Goal: Task Accomplishment & Management: Use online tool/utility

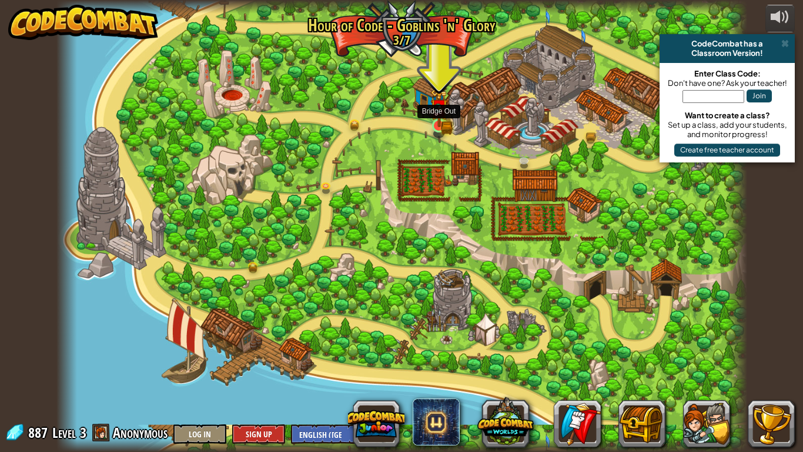
click at [443, 126] on img at bounding box center [440, 107] width 18 height 38
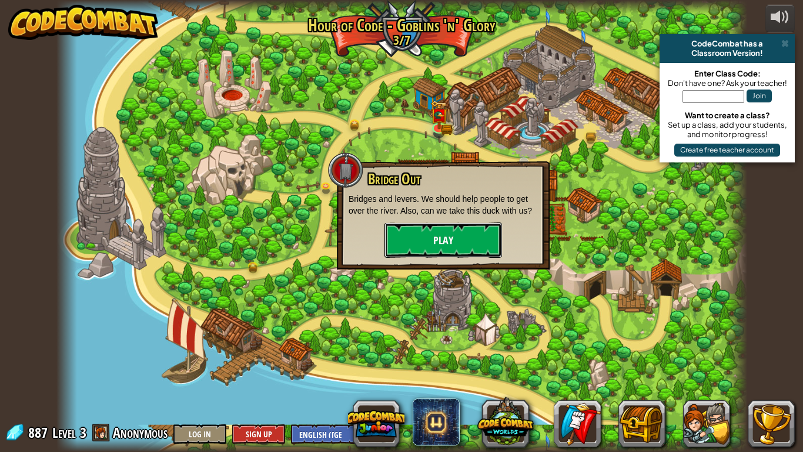
click at [449, 227] on button "Play" at bounding box center [444, 239] width 118 height 35
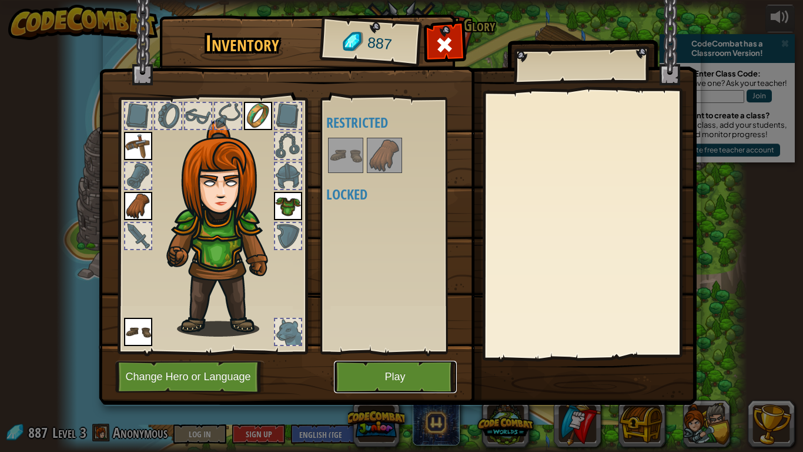
click at [416, 368] on button "Play" at bounding box center [395, 377] width 123 height 32
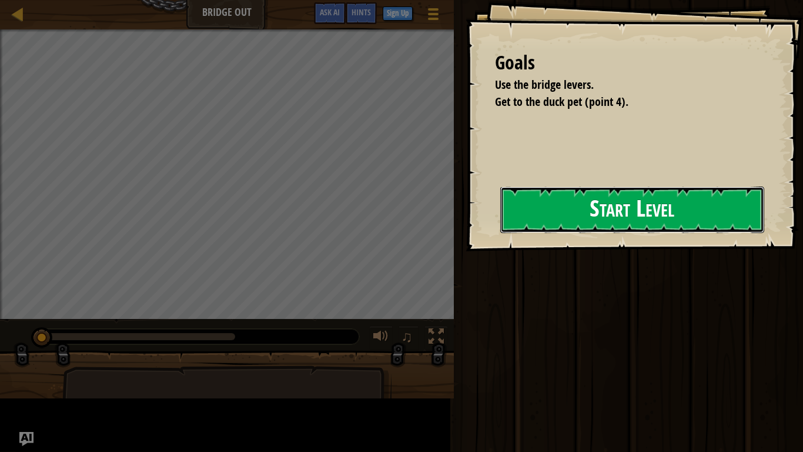
click at [545, 222] on button "Start Level" at bounding box center [633, 209] width 264 height 46
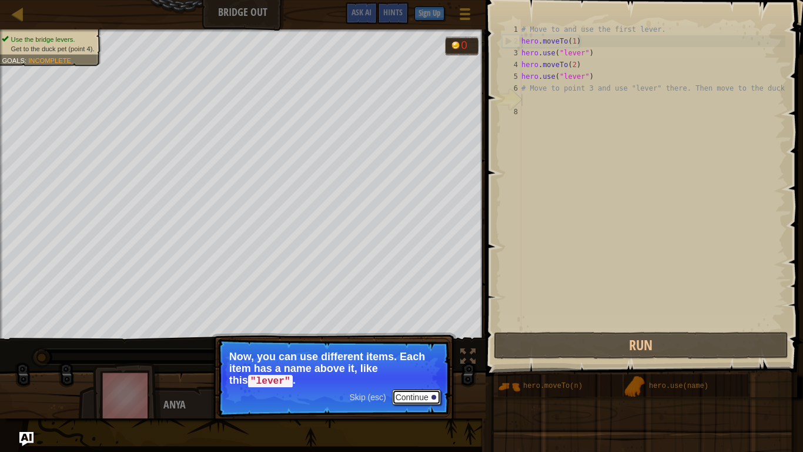
click at [425, 398] on button "Continue" at bounding box center [416, 396] width 49 height 15
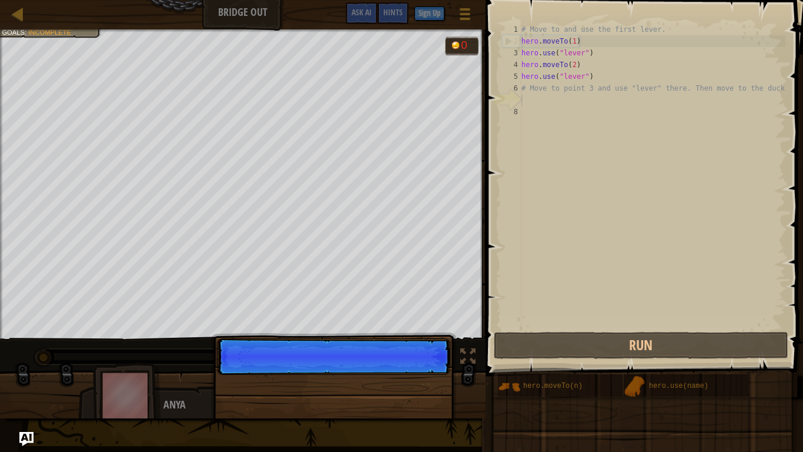
scroll to position [5, 0]
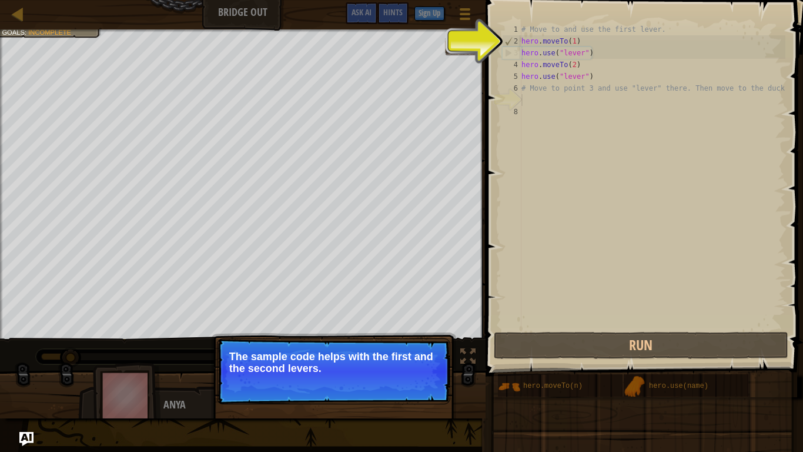
click at [428, 391] on button "Continue" at bounding box center [416, 383] width 49 height 15
click at [428, 391] on div "Skip (esc) Continue The sample code helps with the first and the second levers." at bounding box center [333, 425] width 245 height 174
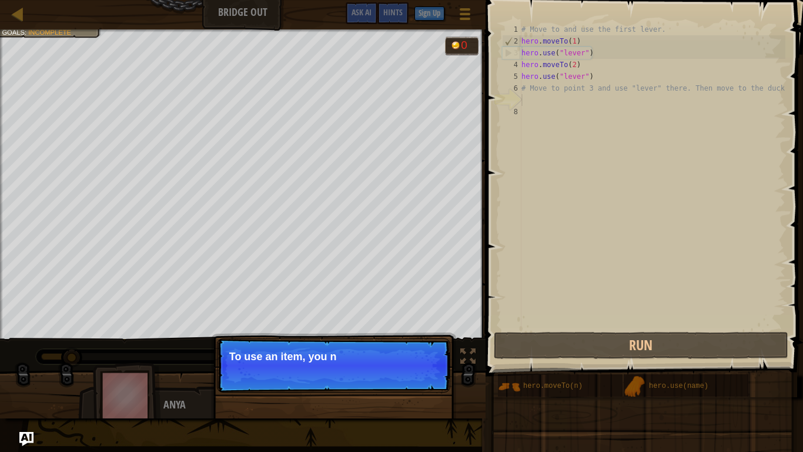
click at [429, 389] on p "Skip (esc) Continue To use an item, you n" at bounding box center [333, 365] width 233 height 54
click at [432, 388] on p "Skip (esc) Continue To use an item, you need to be nea" at bounding box center [333, 365] width 233 height 54
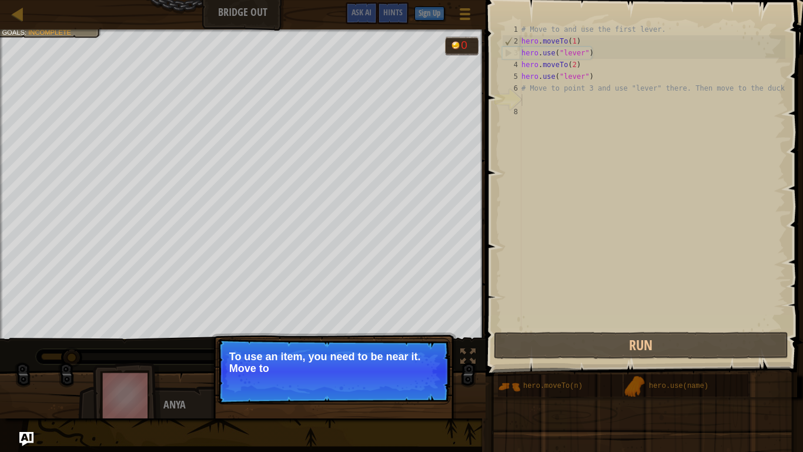
click at [432, 388] on p "Skip (esc) Continue To use an item, you need to be near it. Move to" at bounding box center [333, 371] width 233 height 66
click at [432, 388] on p "Skip (esc) Continue To use an item, you need to be near it. Move to the ne" at bounding box center [333, 371] width 233 height 66
click at [432, 388] on p "Skip (esc) Continue To use an item, you need to be near it. Move to the next av…" at bounding box center [333, 371] width 233 height 66
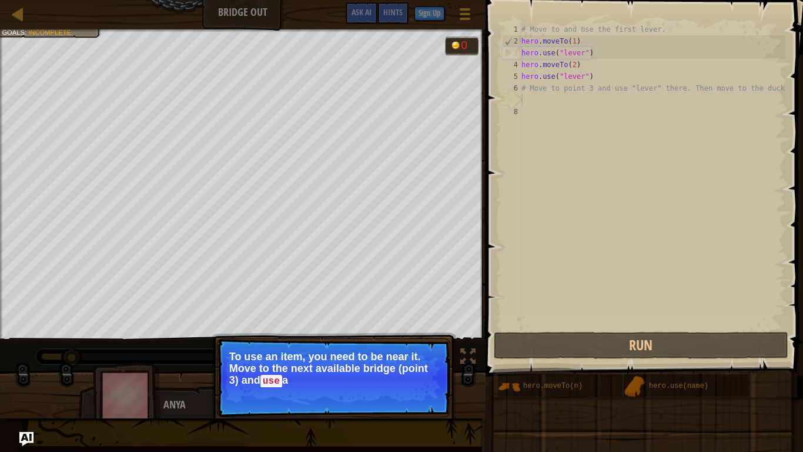
click at [432, 388] on p "Skip (esc) Continue To use an item, you need to be near it. Move to the next av…" at bounding box center [333, 377] width 233 height 79
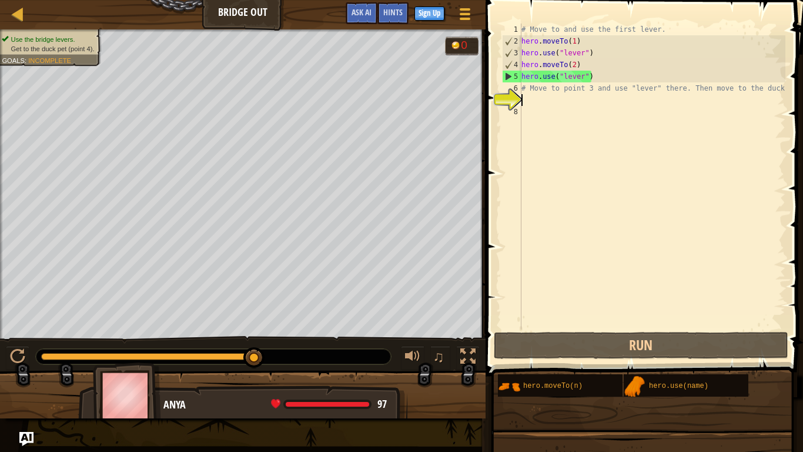
type textarea "y"
paste textarea "hero.moveTo(2)"
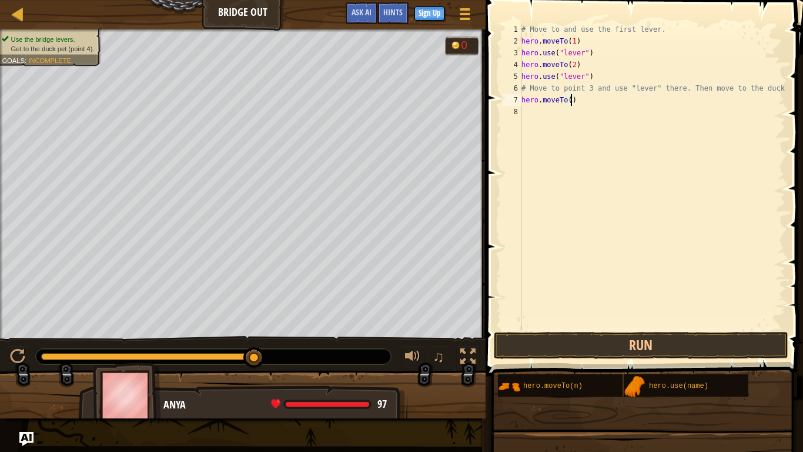
type textarea "hero.moveTo(3)"
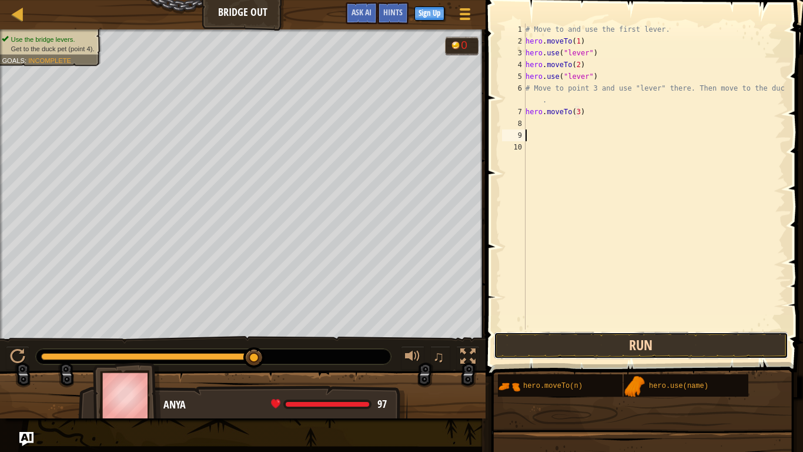
click at [676, 333] on button "Run" at bounding box center [641, 345] width 295 height 27
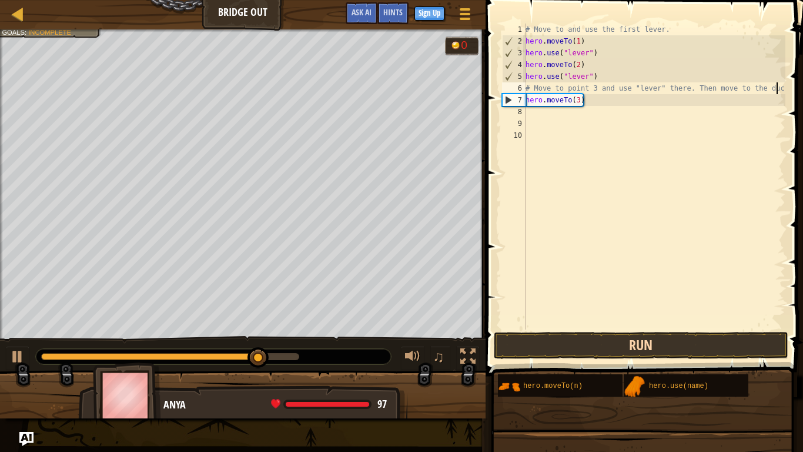
type textarea "hero.moveTo(3)"
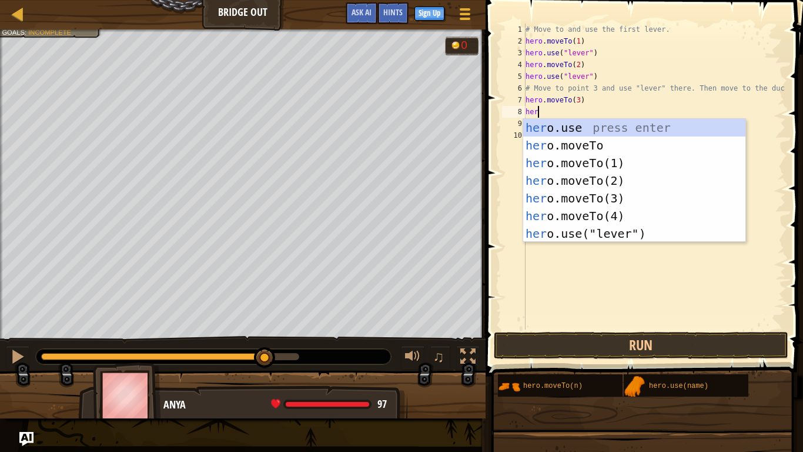
scroll to position [5, 1]
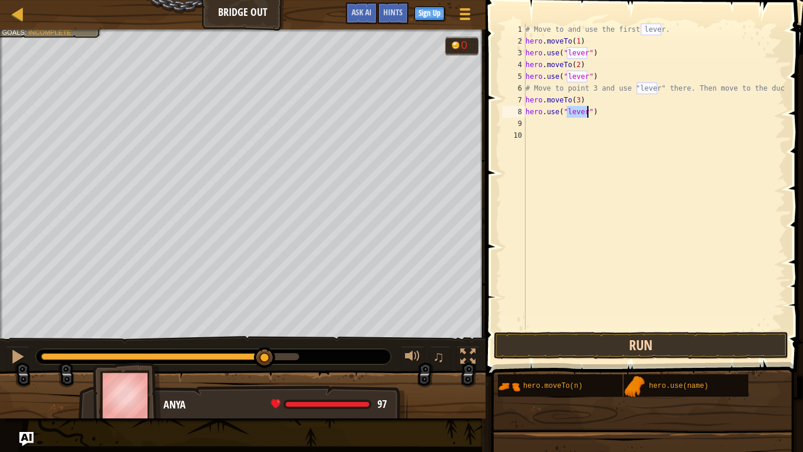
type textarea "hero.use("lever")"
click at [694, 338] on button "Run" at bounding box center [641, 345] width 295 height 27
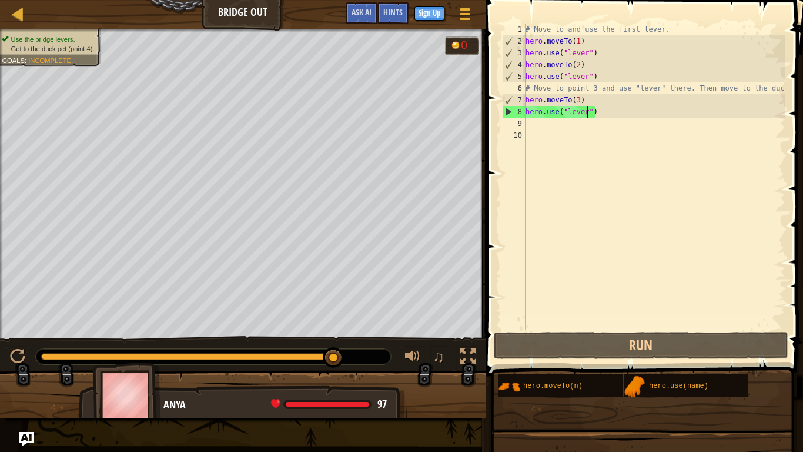
scroll to position [5, 0]
paste textarea "hero.moveTo(2)"
type textarea "hero.moveTo(2)"
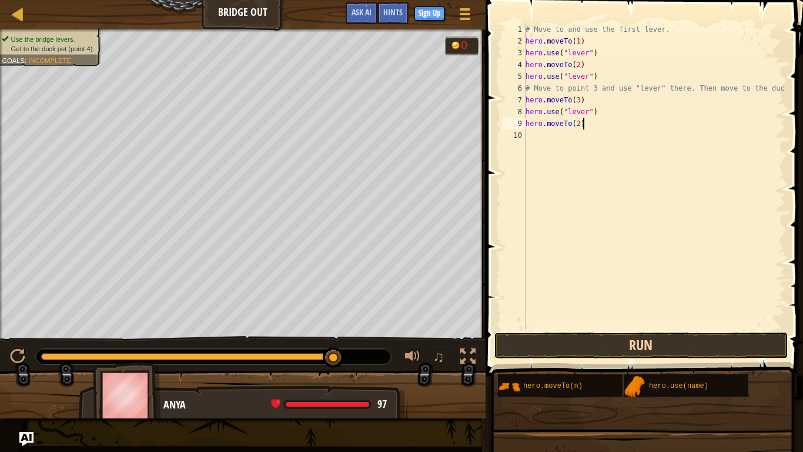
click at [598, 347] on button "Run" at bounding box center [641, 345] width 295 height 27
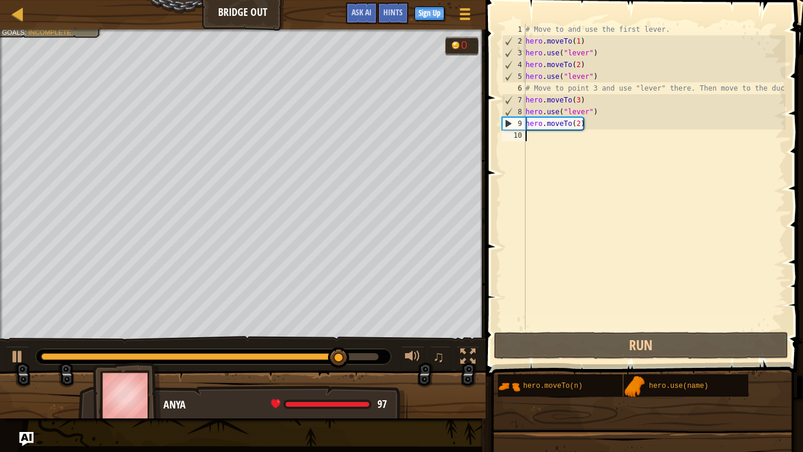
paste textarea "hero.moveTo(2)"
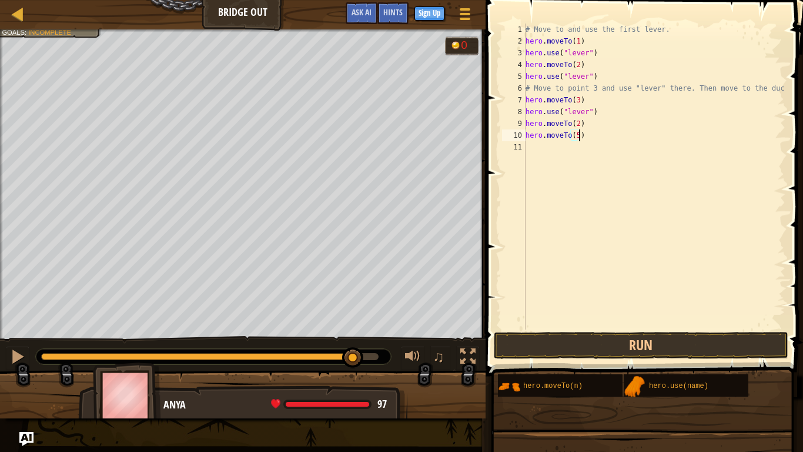
scroll to position [5, 8]
type textarea "hero.moveTo(5)"
click at [515, 341] on button "Run" at bounding box center [641, 345] width 295 height 27
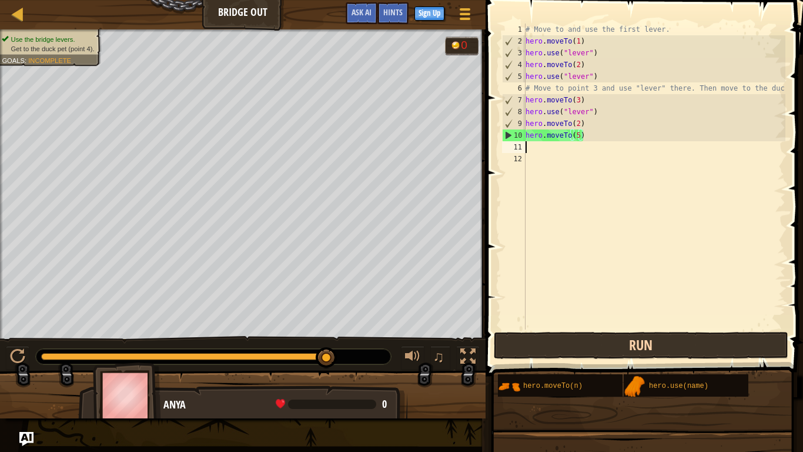
scroll to position [5, 0]
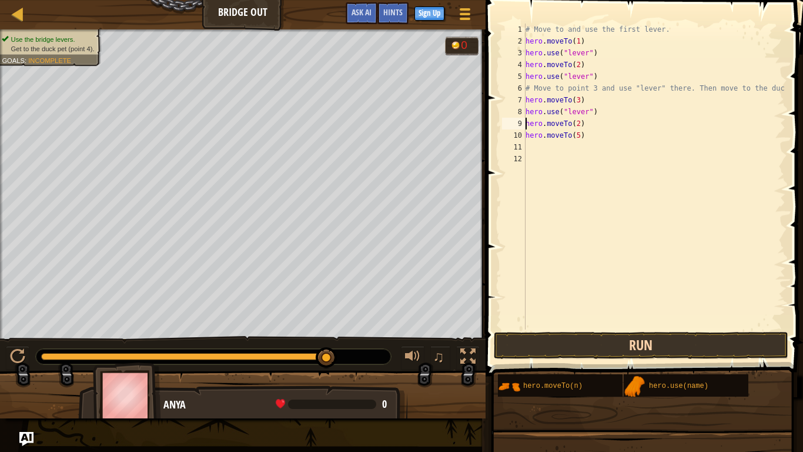
type textarea "hero.moveTo(5)"
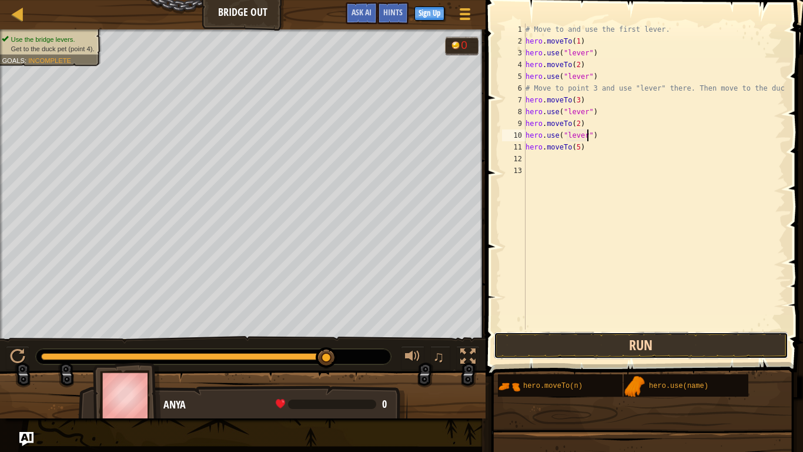
click at [525, 351] on button "Run" at bounding box center [641, 345] width 295 height 27
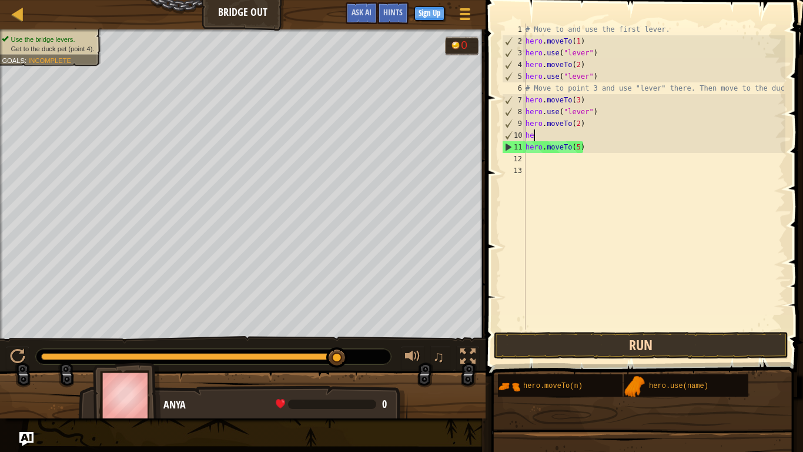
type textarea "h"
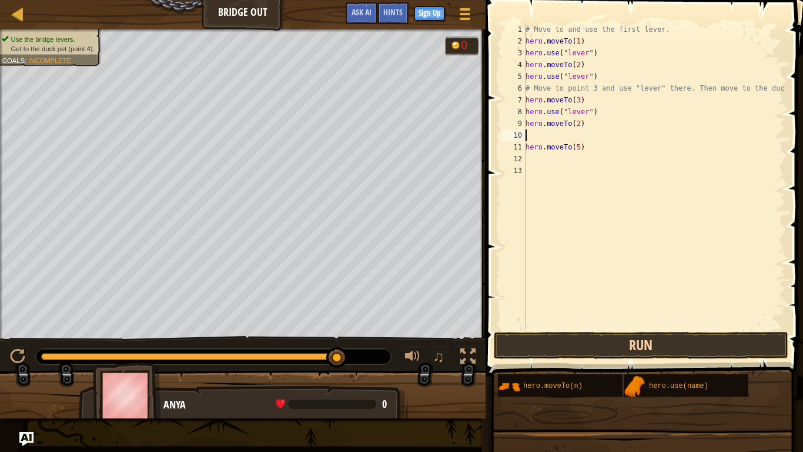
type textarea "hero.moveTo(5)"
type textarea "hero.moveTo(2)"
type textarea "hero.moveTo(5)"
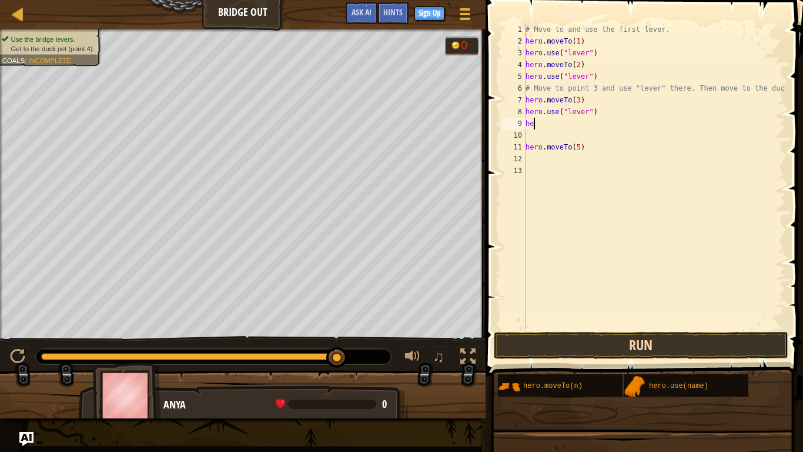
type textarea "h"
click at [532, 355] on button "Run" at bounding box center [641, 345] width 295 height 27
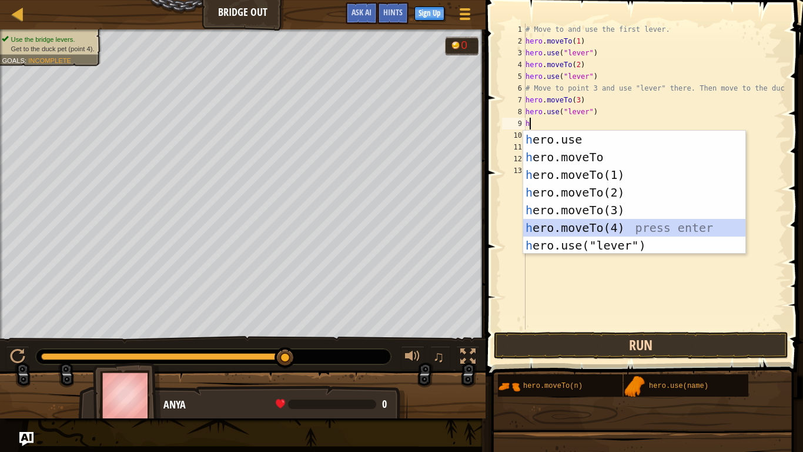
type textarea "hero.moveTo(4)"
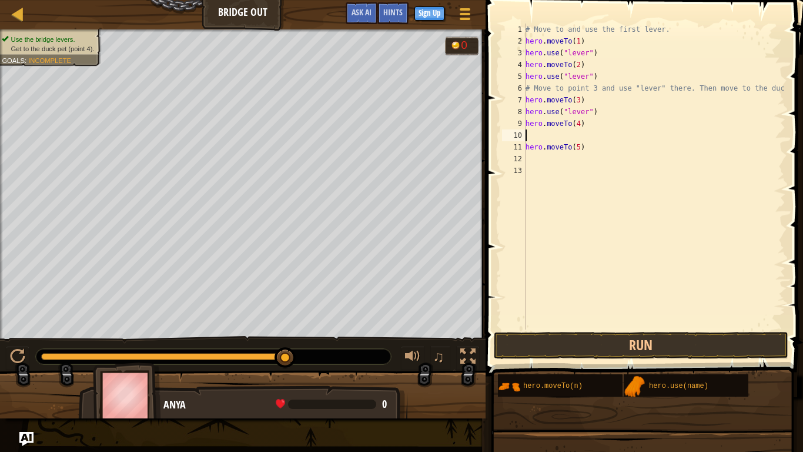
type textarea "hero.moveTo(5)"
click at [686, 351] on button "Run" at bounding box center [641, 345] width 295 height 27
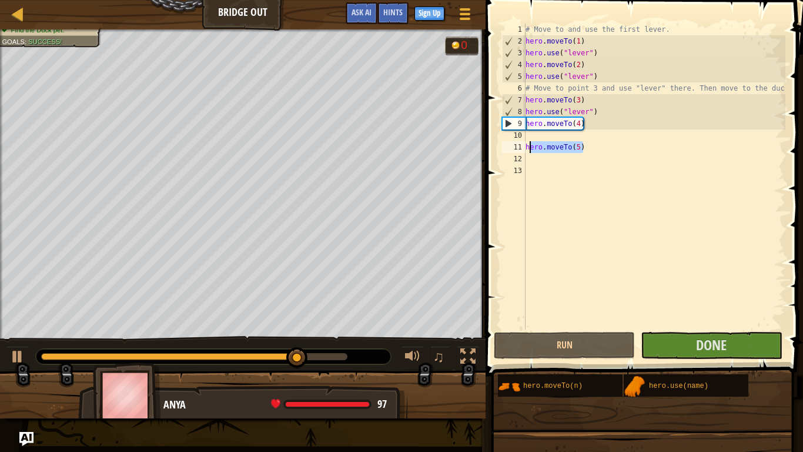
drag, startPoint x: 591, startPoint y: 149, endPoint x: 527, endPoint y: 147, distance: 63.6
click at [527, 147] on div "# Move to and use the first lever. hero . moveTo ( 1 ) hero . use ( "lever" ) h…" at bounding box center [654, 188] width 262 height 329
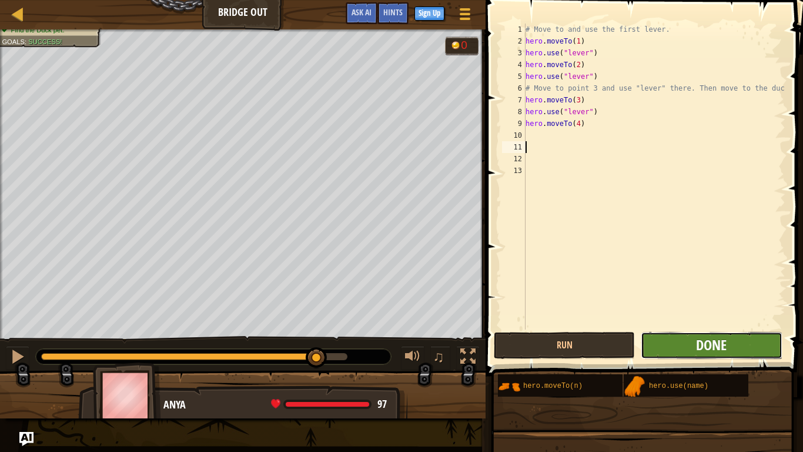
click at [712, 342] on span "Done" at bounding box center [711, 344] width 31 height 19
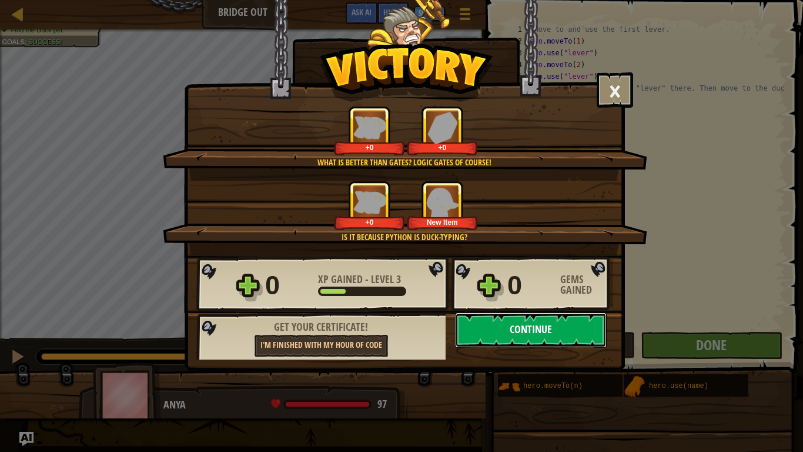
click at [502, 323] on button "Continue" at bounding box center [531, 329] width 152 height 35
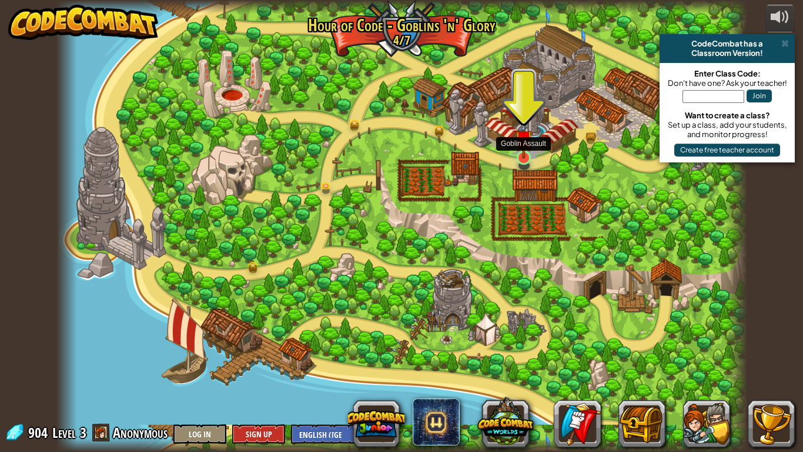
click at [522, 155] on img at bounding box center [524, 139] width 18 height 40
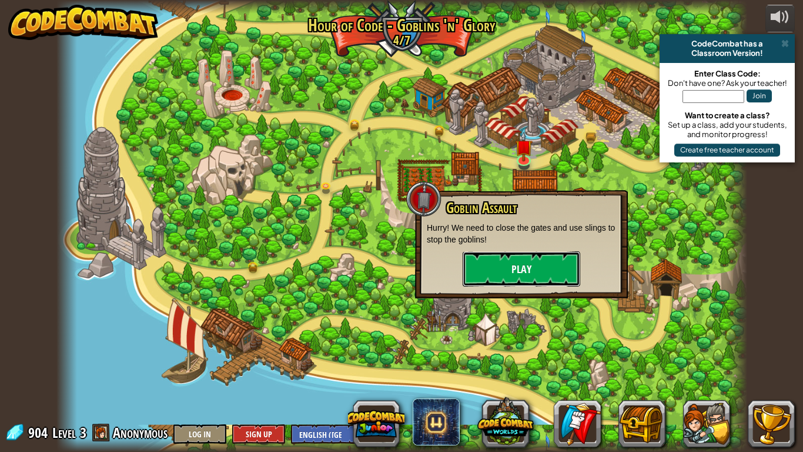
click at [491, 275] on button "Play" at bounding box center [522, 268] width 118 height 35
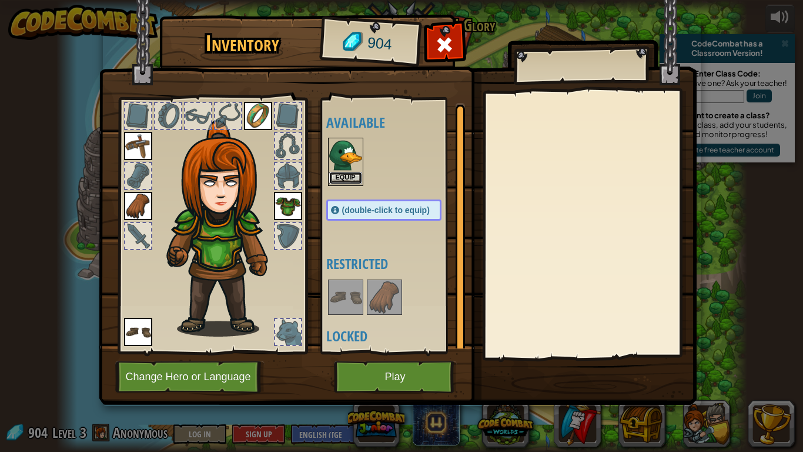
click at [343, 177] on button "Equip" at bounding box center [345, 178] width 33 height 12
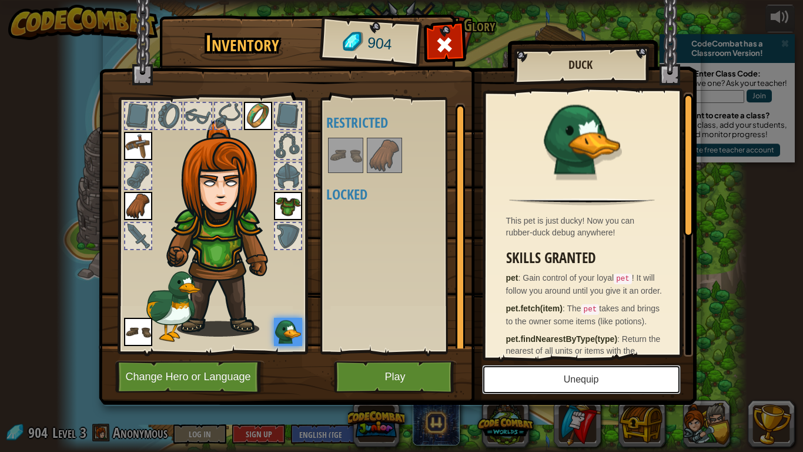
drag, startPoint x: 534, startPoint y: 384, endPoint x: 439, endPoint y: 365, distance: 97.1
click at [439, 365] on div "Inventory 904 Available Equip Equip Equip Equip Equip (double-click to equip) R…" at bounding box center [402, 212] width 598 height 388
click at [439, 365] on button "Play" at bounding box center [395, 377] width 123 height 32
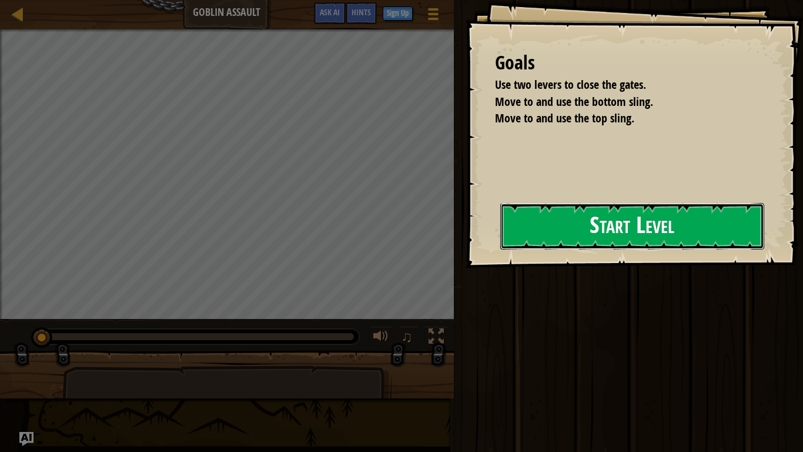
click at [672, 232] on button "Start Level" at bounding box center [633, 226] width 264 height 46
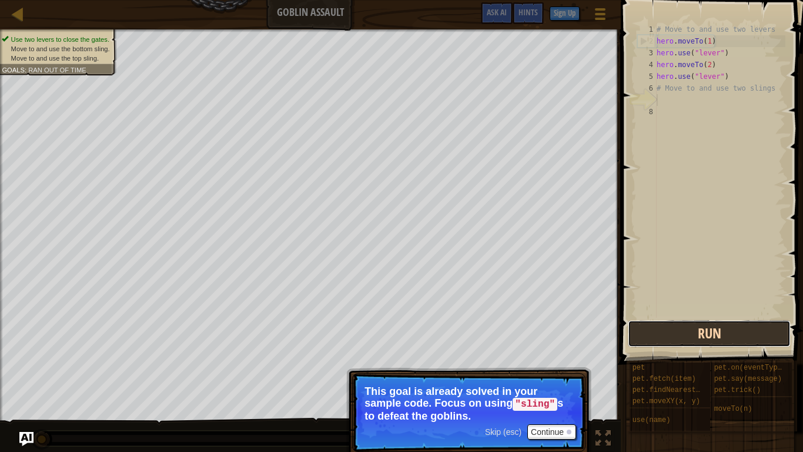
click at [718, 333] on button "Run" at bounding box center [709, 333] width 163 height 27
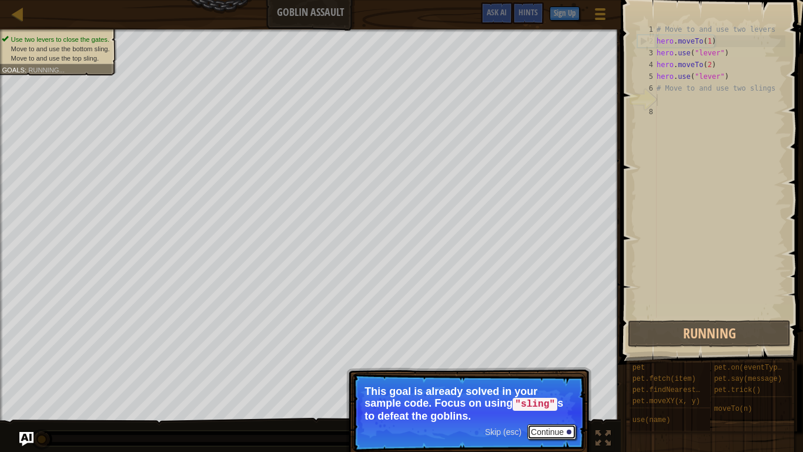
click at [560, 428] on button "Continue" at bounding box center [552, 431] width 49 height 15
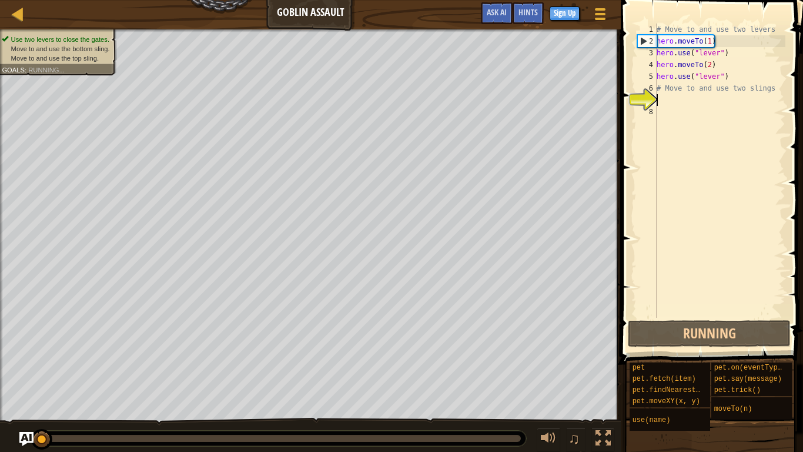
scroll to position [5, 0]
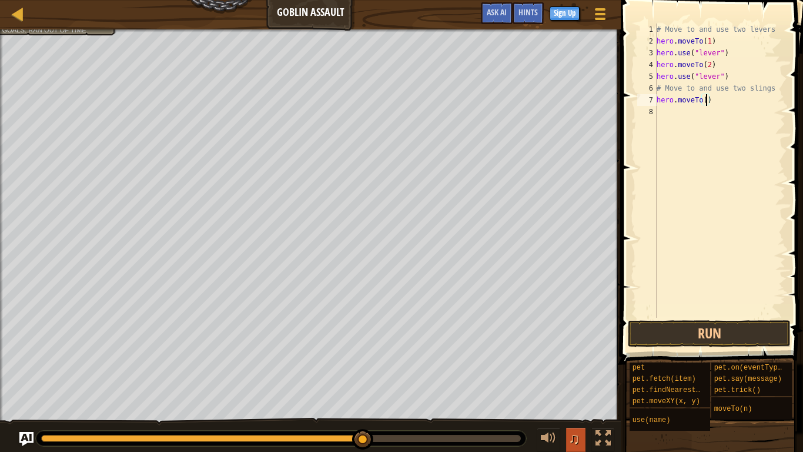
type textarea "hero.moveTo(3)"
type textarea "hero.use("sling")"
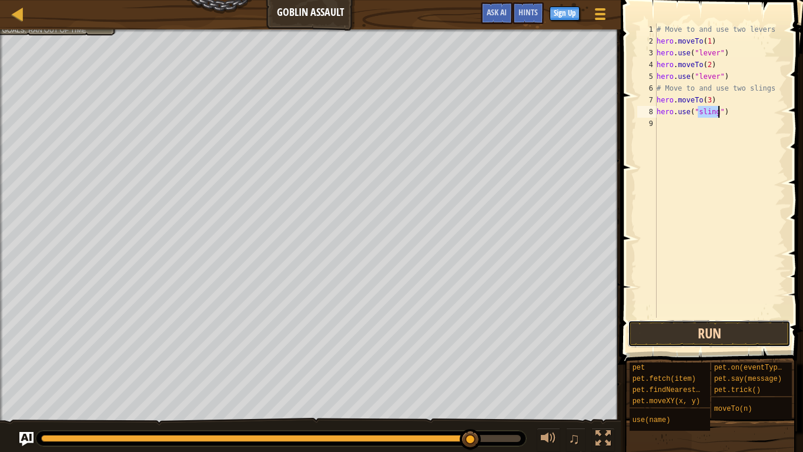
click at [726, 328] on button "Run" at bounding box center [709, 333] width 163 height 27
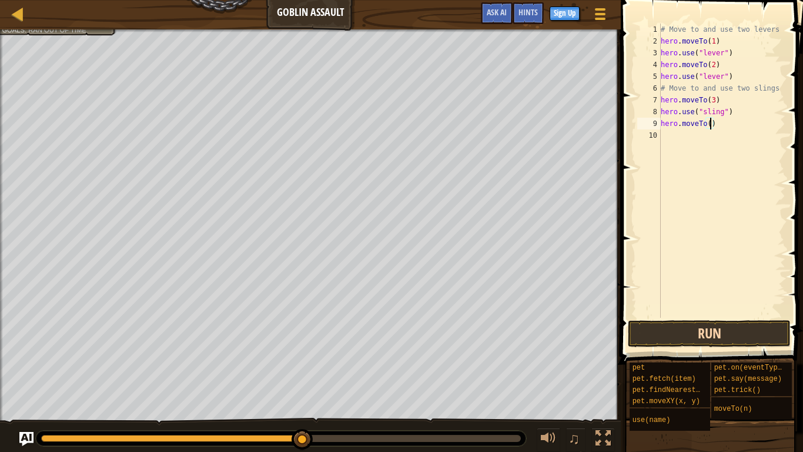
type textarea "hero.moveTo(4)"
type textarea "hero.use("sling")"
click at [739, 338] on button "Run" at bounding box center [709, 333] width 163 height 27
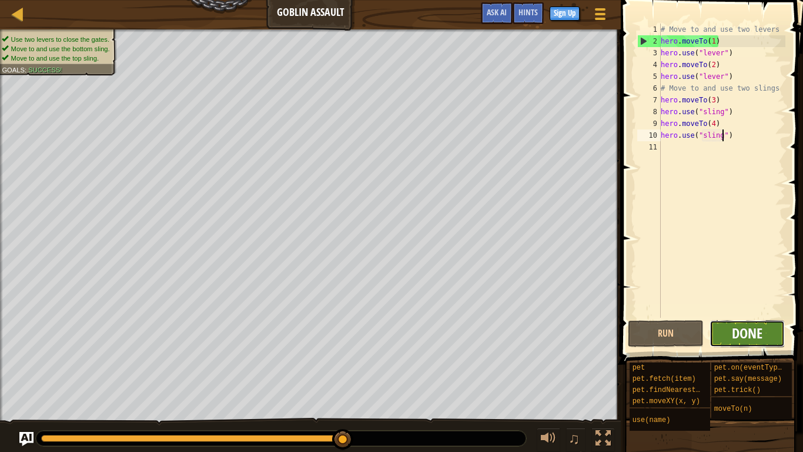
click at [732, 331] on span "Done" at bounding box center [747, 332] width 31 height 19
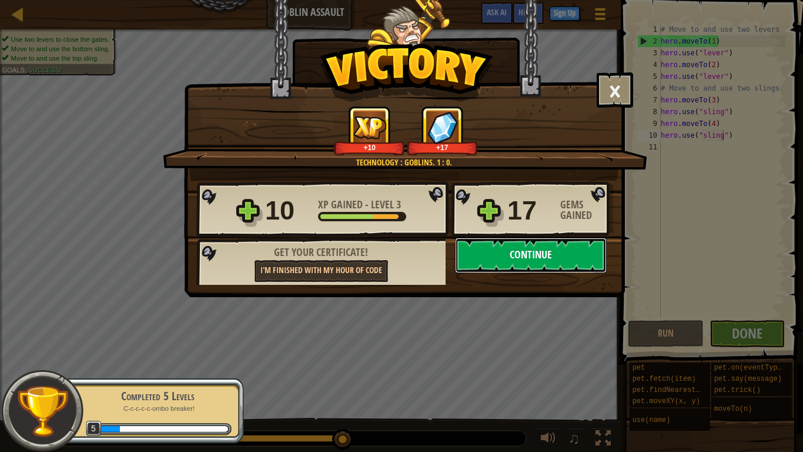
click at [565, 254] on button "Continue" at bounding box center [531, 255] width 152 height 35
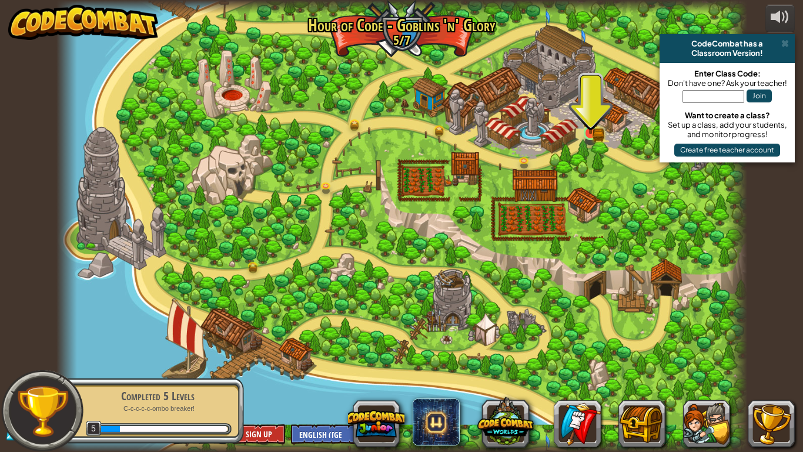
click at [588, 130] on img at bounding box center [591, 115] width 18 height 38
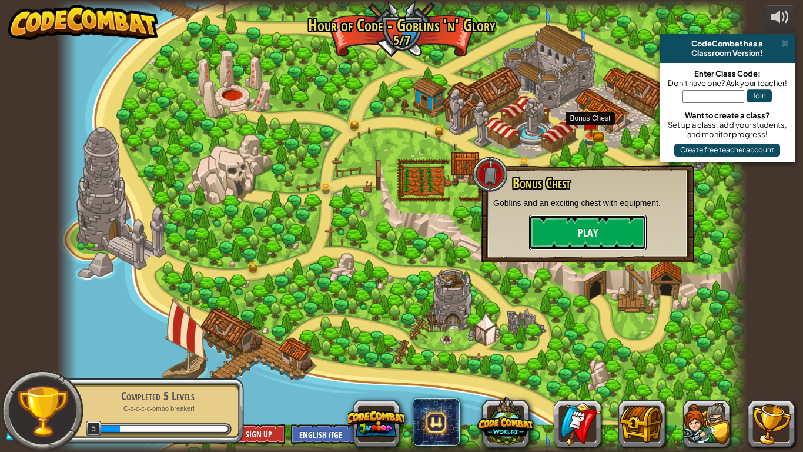
click at [619, 231] on button "Play" at bounding box center [588, 232] width 118 height 35
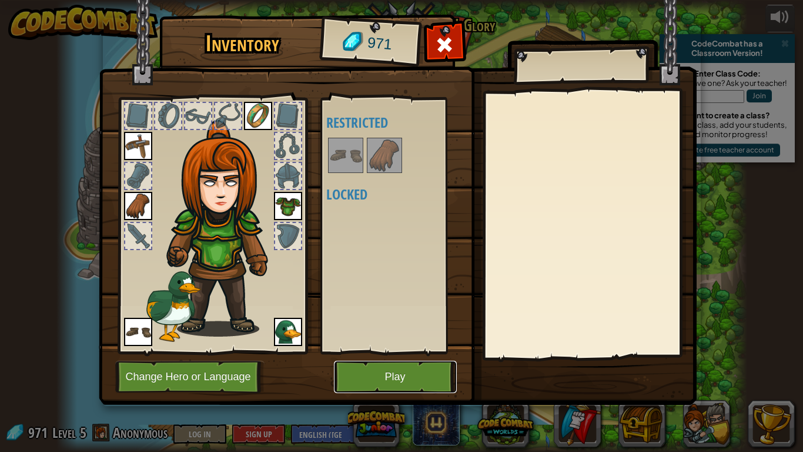
click at [409, 376] on button "Play" at bounding box center [395, 377] width 123 height 32
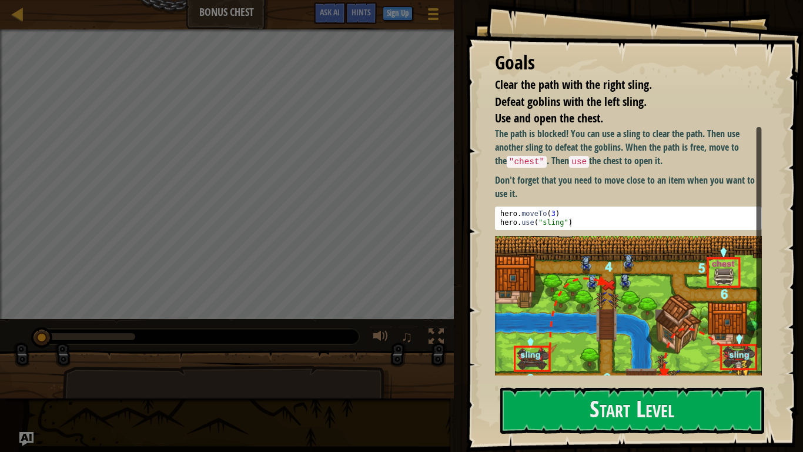
click at [561, 211] on div "hero . moveTo ( 3 ) hero . use ( "sling" )" at bounding box center [628, 226] width 261 height 35
type textarea "hero.moveTo(3)"
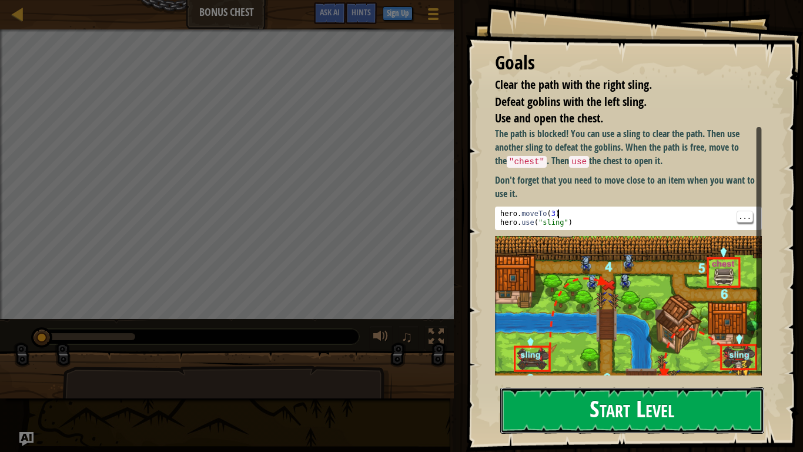
click at [624, 412] on button "Start Level" at bounding box center [633, 410] width 264 height 46
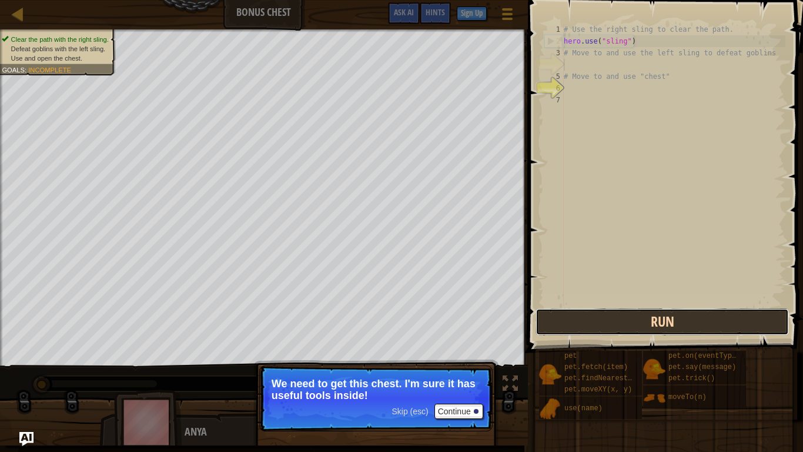
click at [613, 318] on button "Run" at bounding box center [662, 321] width 253 height 27
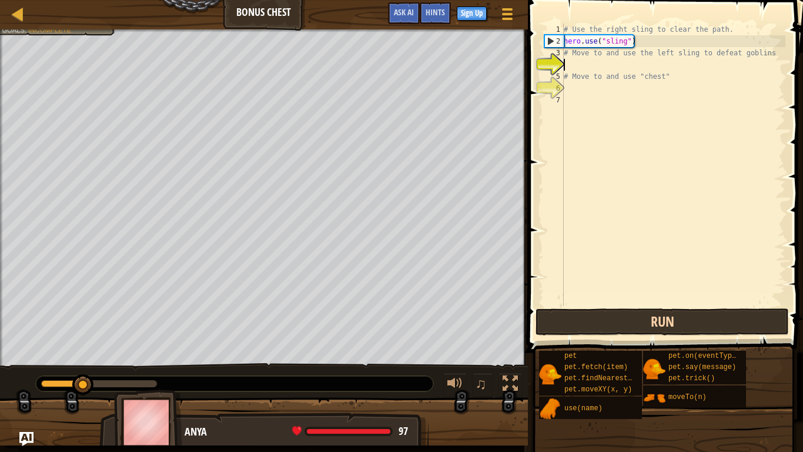
scroll to position [5, 0]
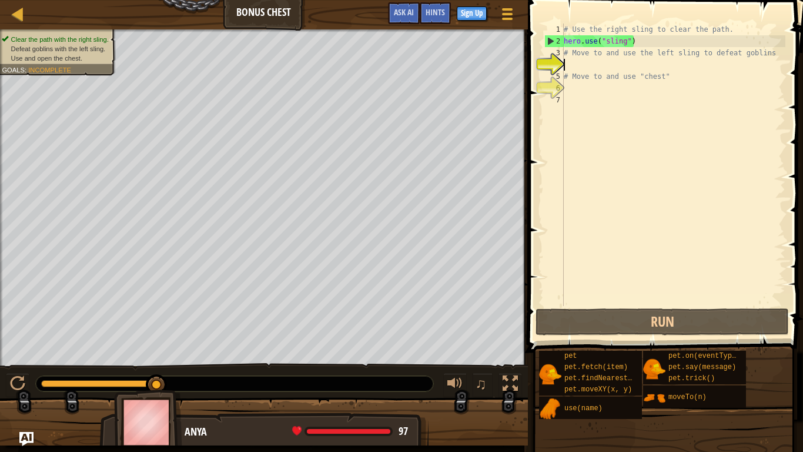
click at [572, 63] on div "# Use the right sling to clear the path. hero . use ( "sling" ) # Move to and u…" at bounding box center [674, 177] width 224 height 306
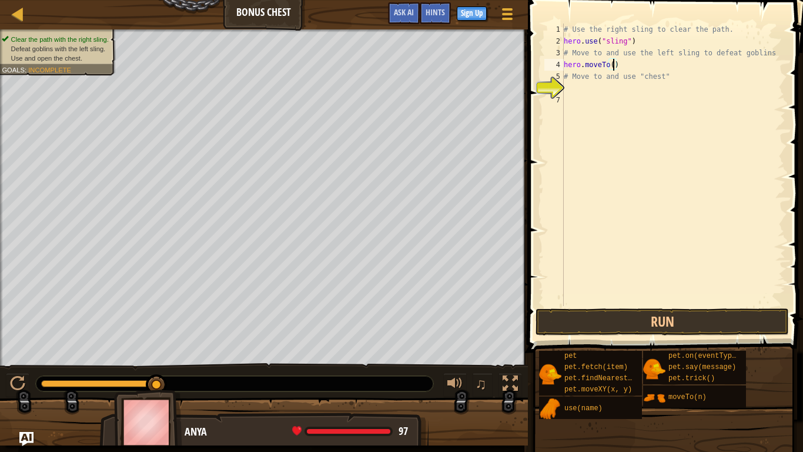
type textarea "hero.moveTo(3)"
click at [625, 331] on button "Run" at bounding box center [662, 321] width 253 height 27
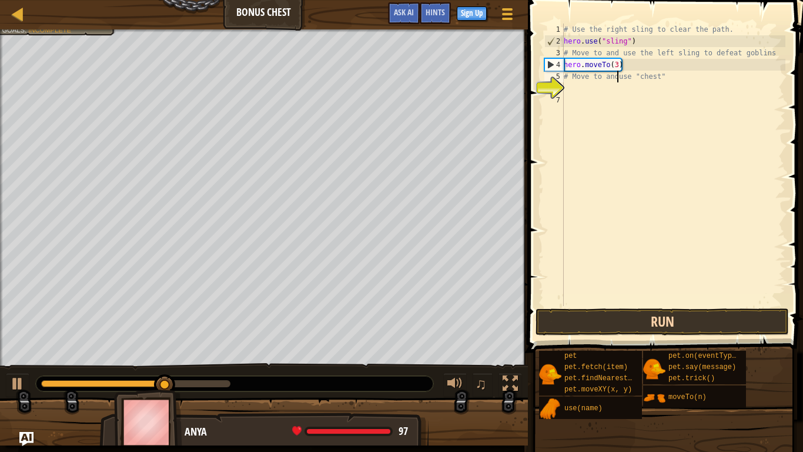
type textarea "# Move to use "chest""
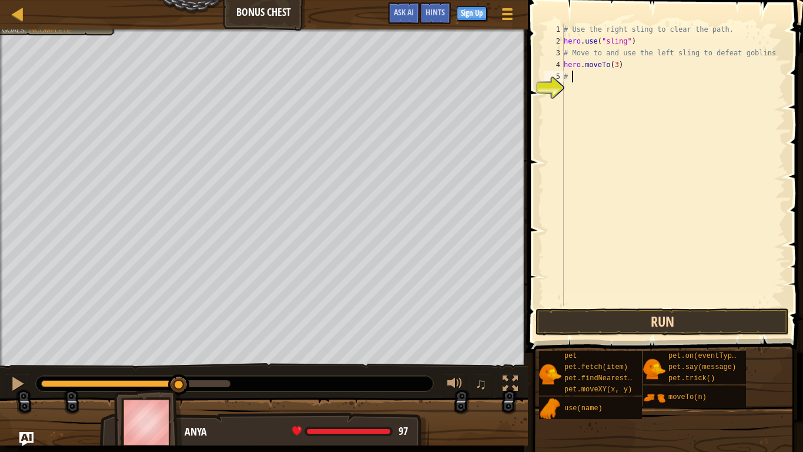
type textarea "#"
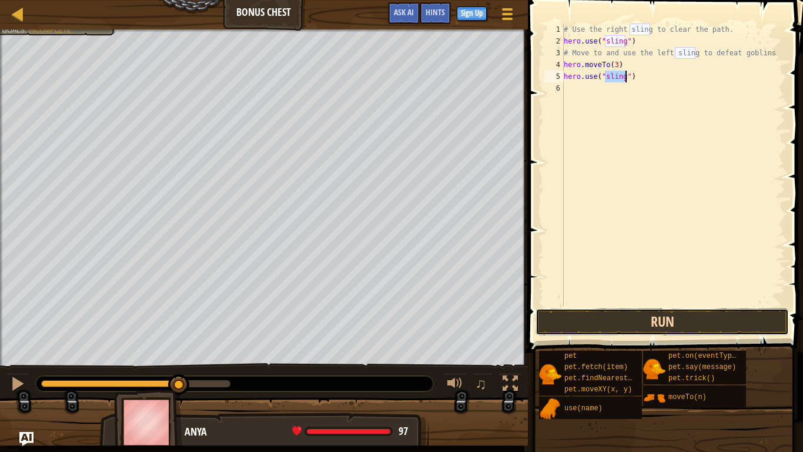
click at [718, 323] on button "Run" at bounding box center [662, 321] width 253 height 27
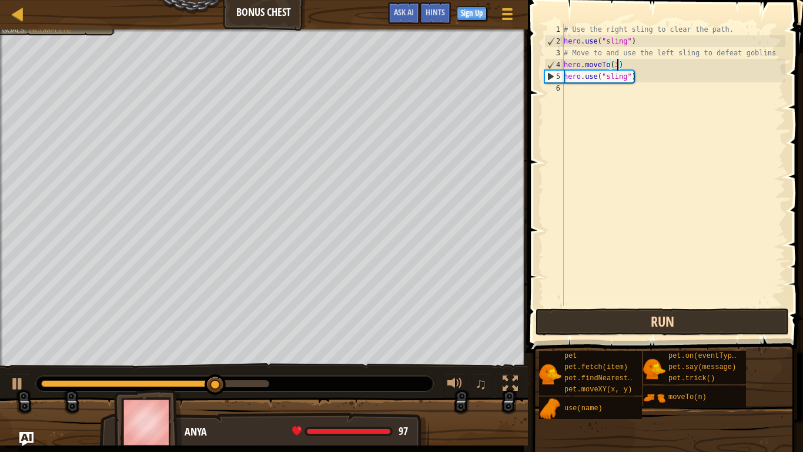
type textarea "hero.use("sling")"
type textarea "hero.moveTo(4)"
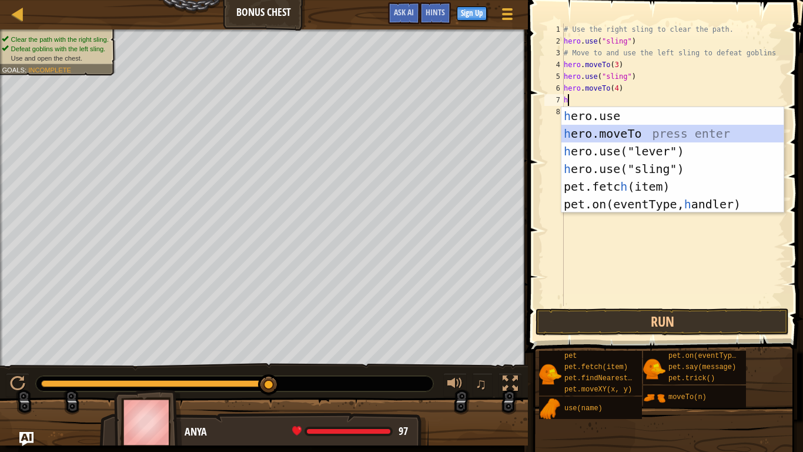
type textarea "hero.moveTo(2)"
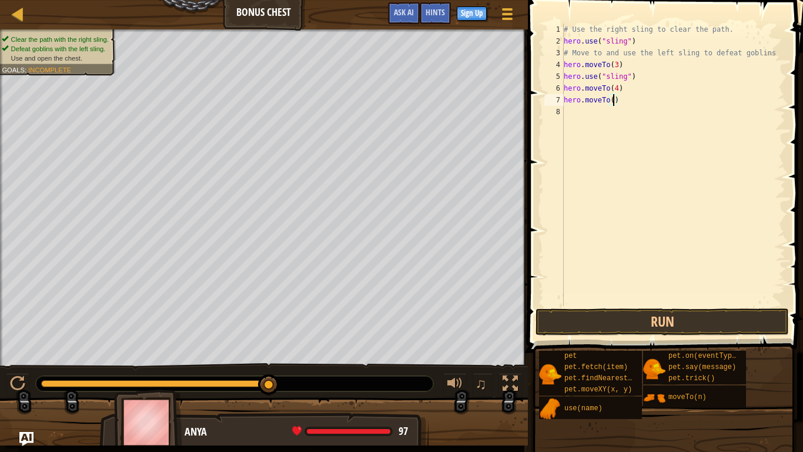
type textarea "hero.moveTo(5)"
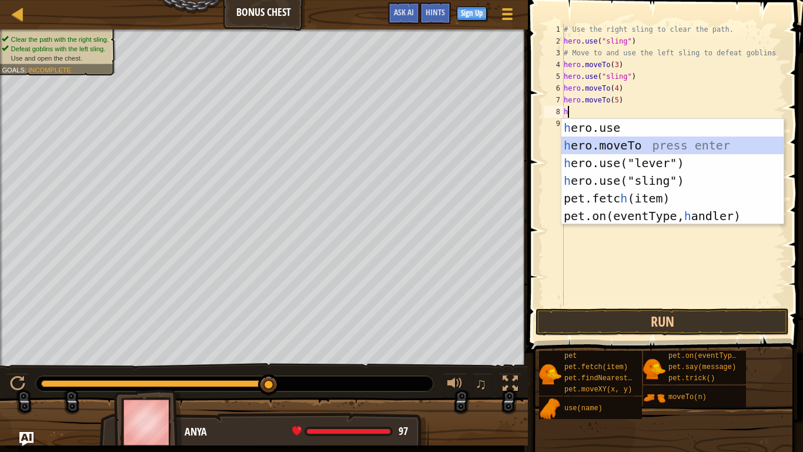
scroll to position [5, 1]
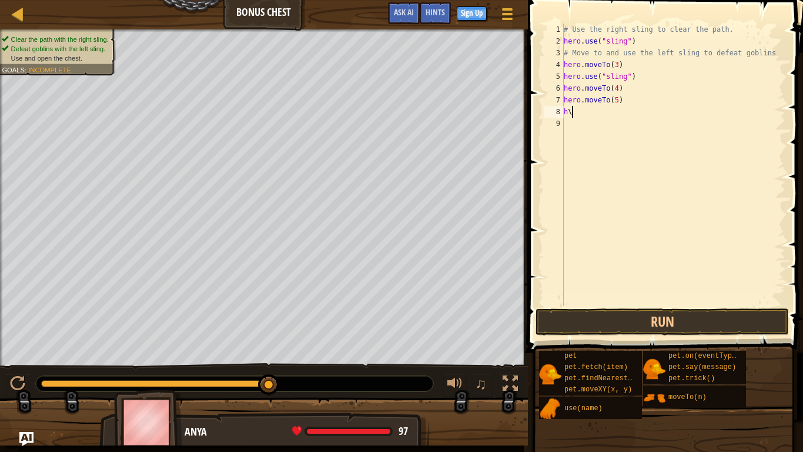
type textarea "h"
type textarea "hero.moveTo(6)"
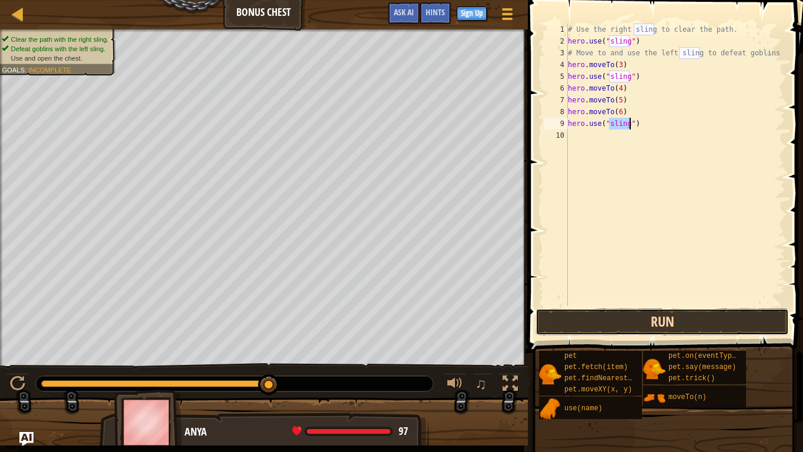
click at [718, 318] on button "Run" at bounding box center [662, 321] width 253 height 27
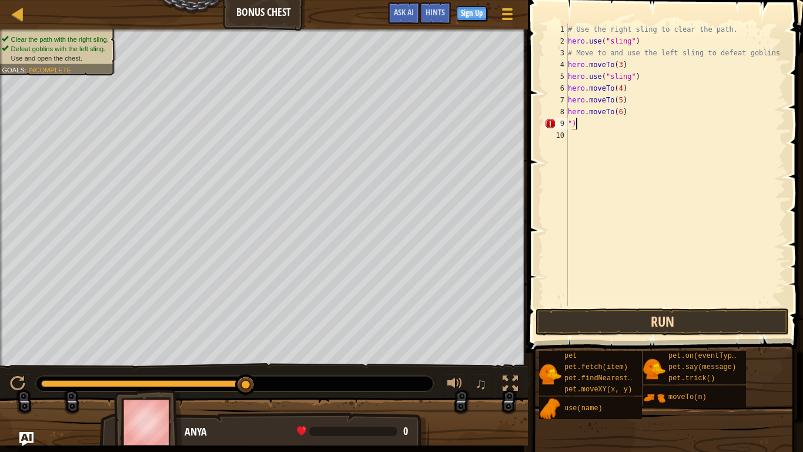
type textarea """
click at [720, 315] on button "Run" at bounding box center [662, 321] width 253 height 27
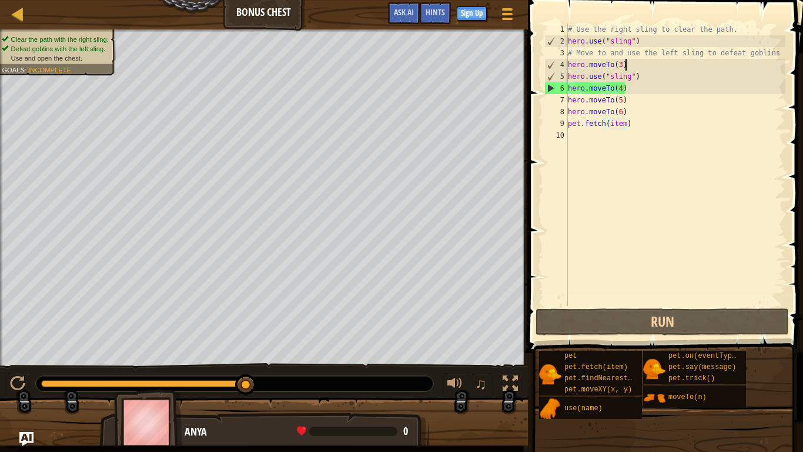
click at [625, 70] on div "# Use the right sling to clear the path. hero . use ( "sling" ) # Move to and u…" at bounding box center [676, 177] width 220 height 306
type textarea "hero.use("sling")"
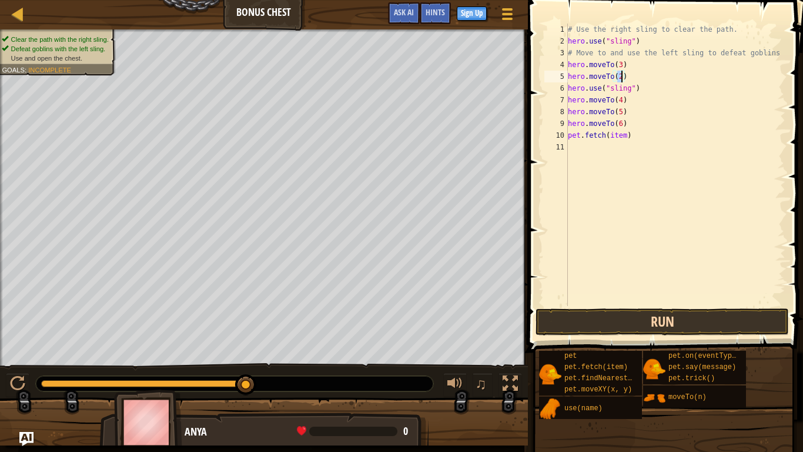
type textarea "hero.moveTo(2)"
click at [688, 321] on button "Run" at bounding box center [662, 321] width 253 height 27
